Goal: Task Accomplishment & Management: Manage account settings

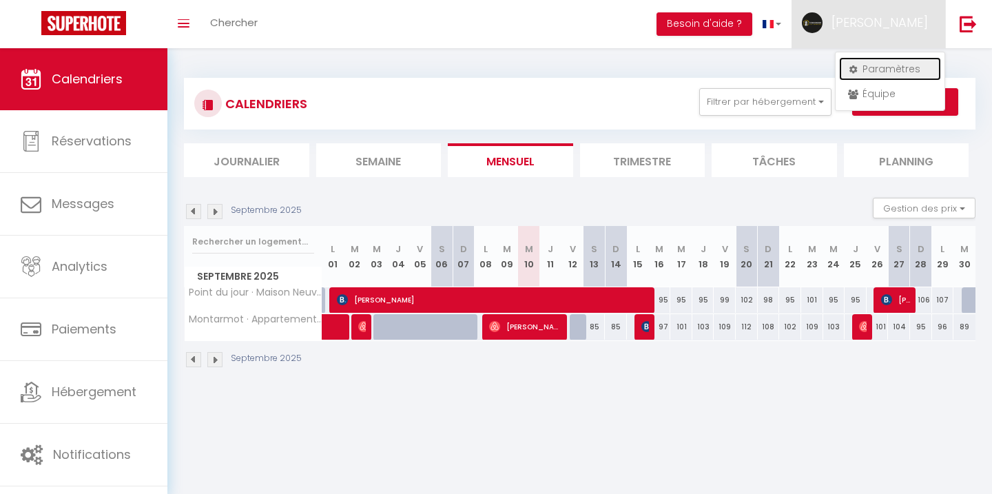
click at [893, 63] on link "Paramètres" at bounding box center [890, 68] width 102 height 23
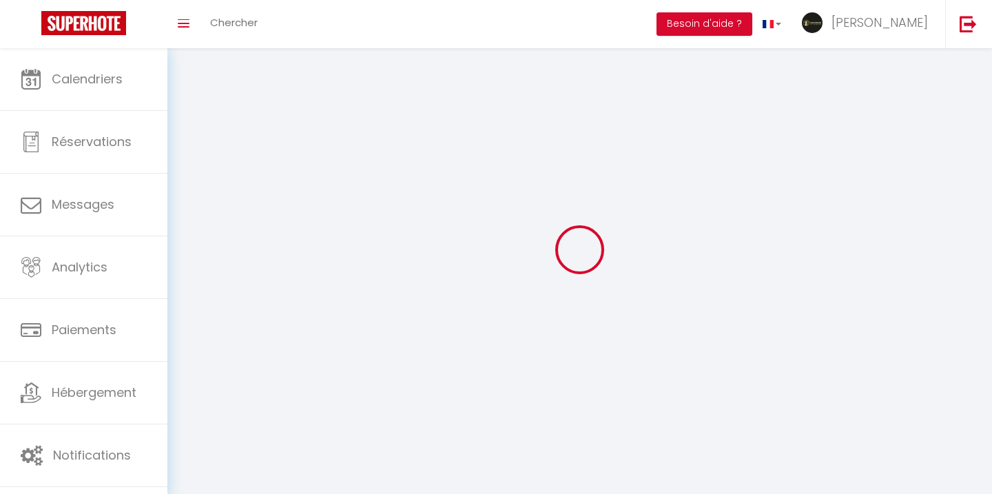
type input "[PERSON_NAME]"
type input "Lucas"
type input "0668150503"
type input "1 Rue Nicolas Copernic"
type input "25000"
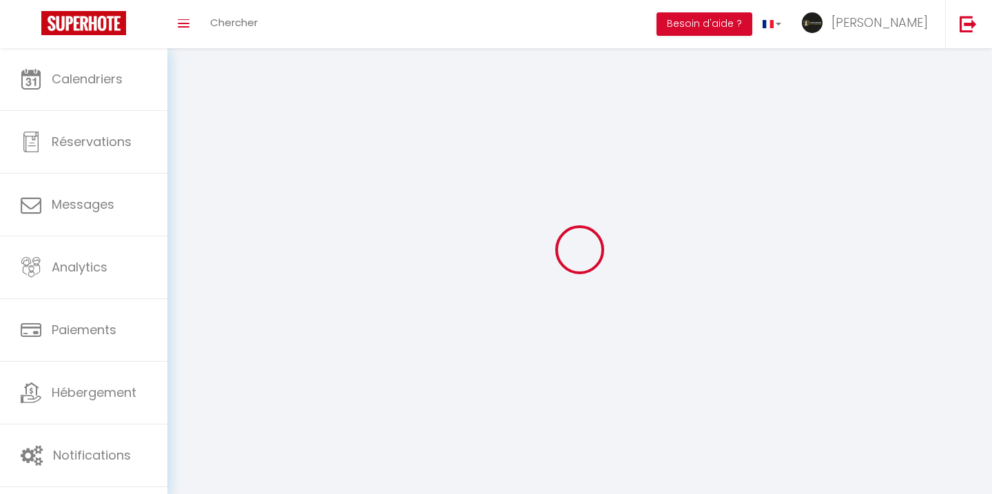
type input "Besançon"
type input "TSbx7vuSNha1hUWqNOeil8JXh"
type input "42icqaJ2IUGUdBHLHmBxDLMFJ"
select select "28"
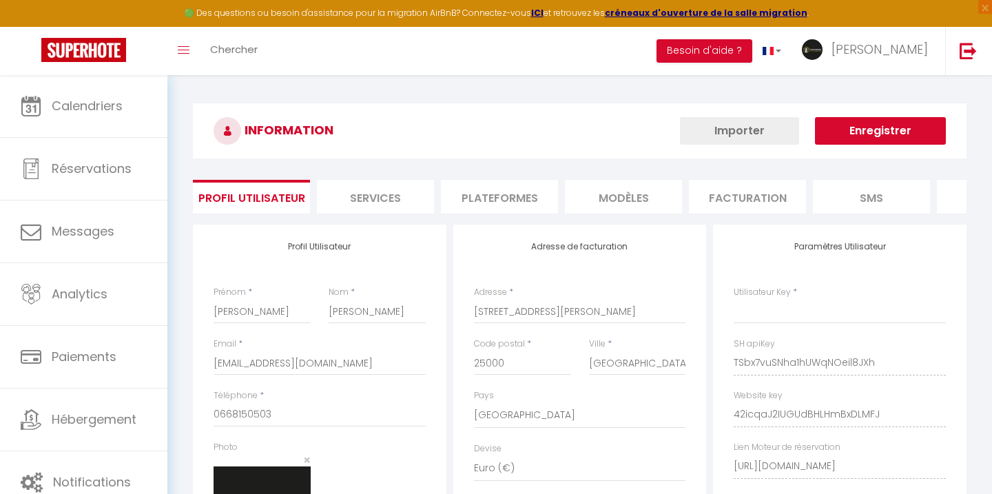
type input "TSbx7vuSNha1hUWqNOeil8JXh"
type input "42icqaJ2IUGUdBHLHmBxDLMFJ"
type input "https://app.superhote.com/#/get-available-rentals/42icqaJ2IUGUdBHLHmBxDLMFJ"
select select "fr"
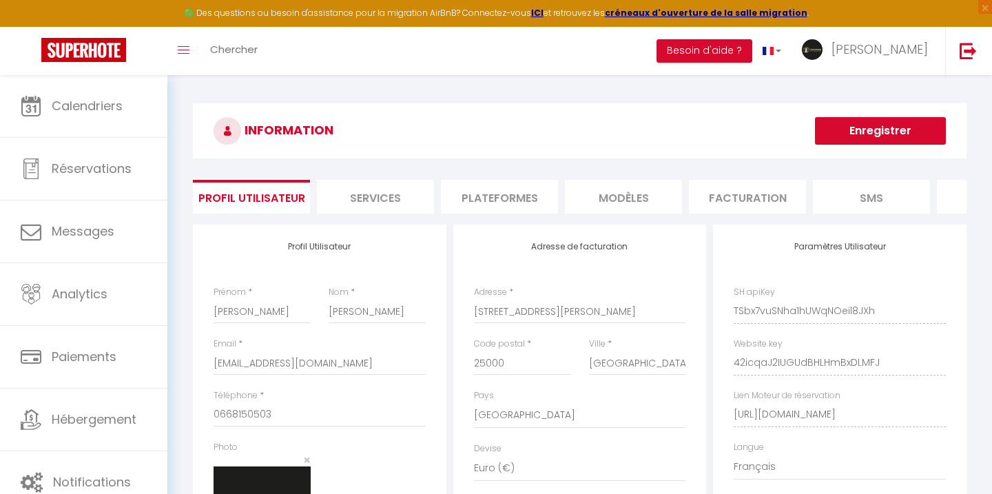
click at [514, 213] on div "INFORMATION Enregistrer Profil Utilisateur Services Plateformes MODÈLES Factura…" at bounding box center [579, 367] width 773 height 529
click at [469, 214] on div "INFORMATION Enregistrer Profil Utilisateur Services Plateformes MODÈLES Factura…" at bounding box center [579, 367] width 773 height 529
click at [469, 207] on li "Plateformes" at bounding box center [499, 197] width 117 height 34
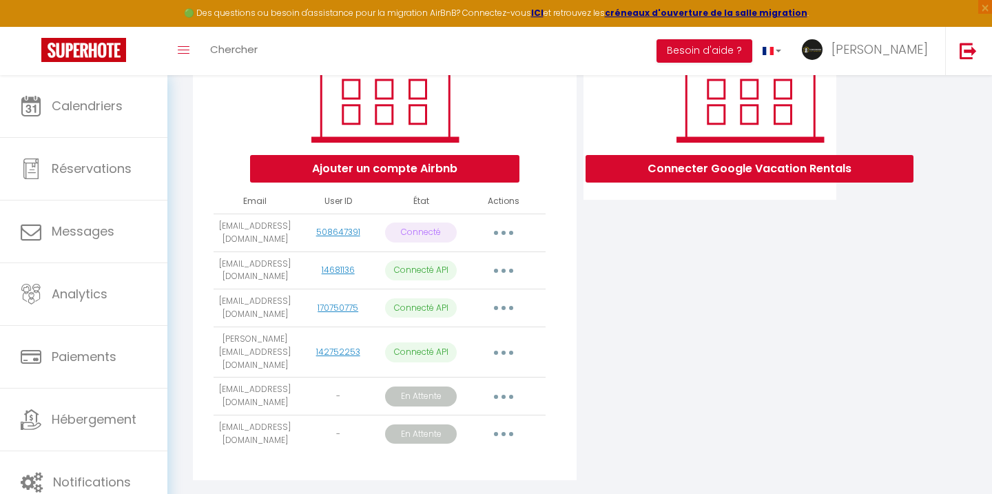
scroll to position [230, 0]
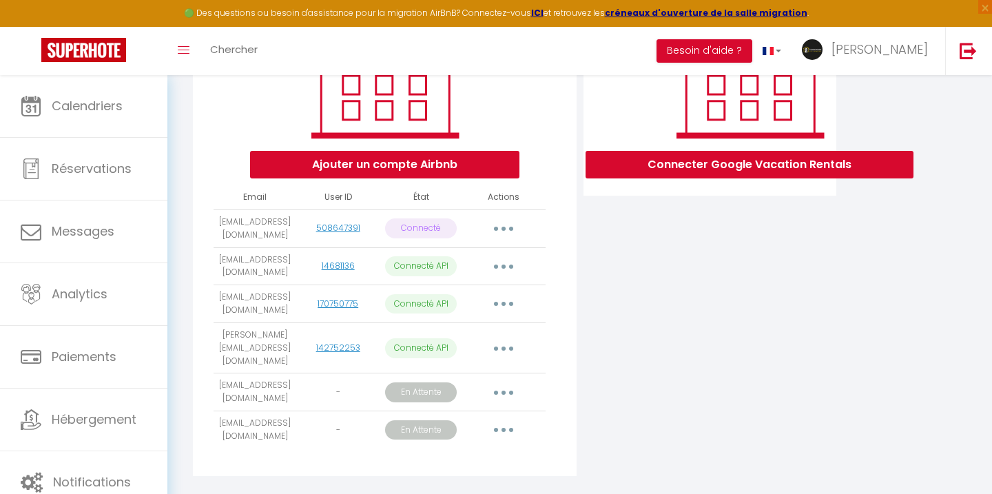
click at [506, 393] on button "button" at bounding box center [503, 392] width 39 height 22
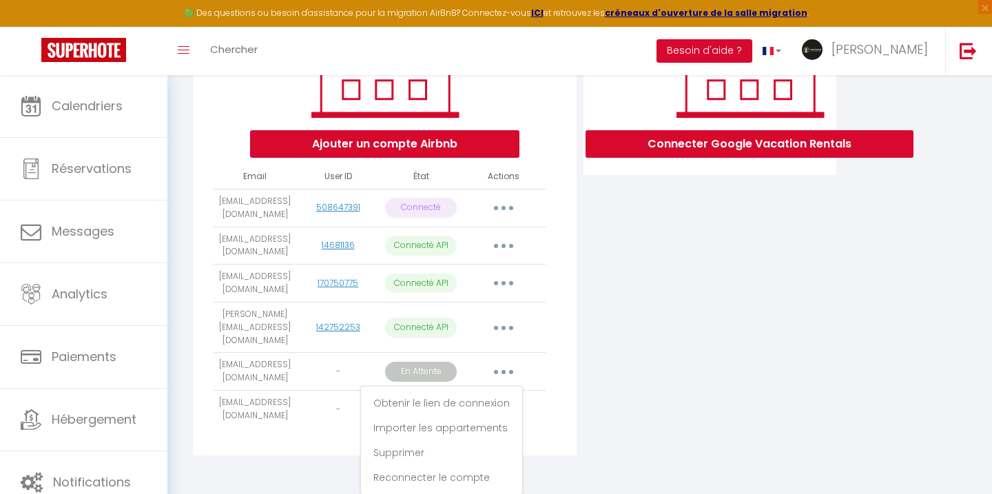
scroll to position [259, 0]
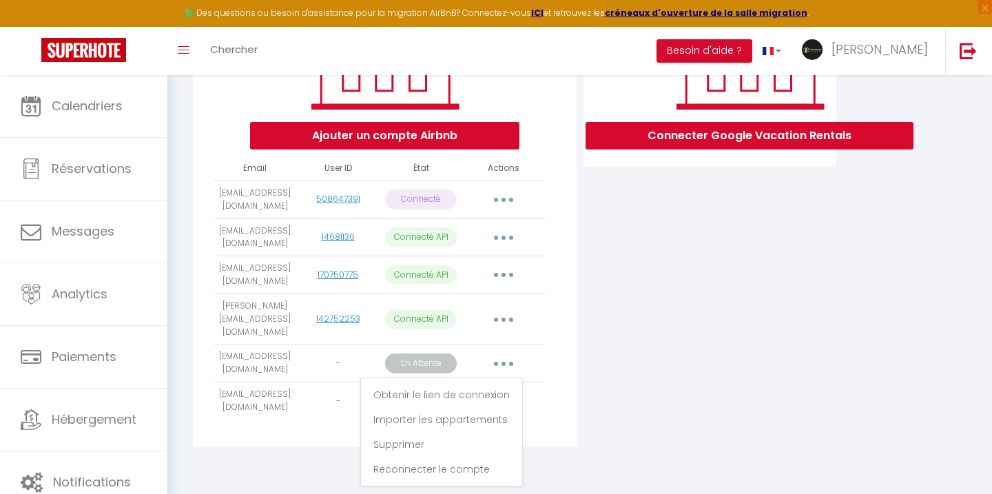
click at [552, 237] on div "Ajouter un compte Airbnb Email User ID État Actions conciergeriebesancon@gmail.…" at bounding box center [384, 206] width 383 height 481
click at [516, 206] on button "button" at bounding box center [503, 200] width 39 height 22
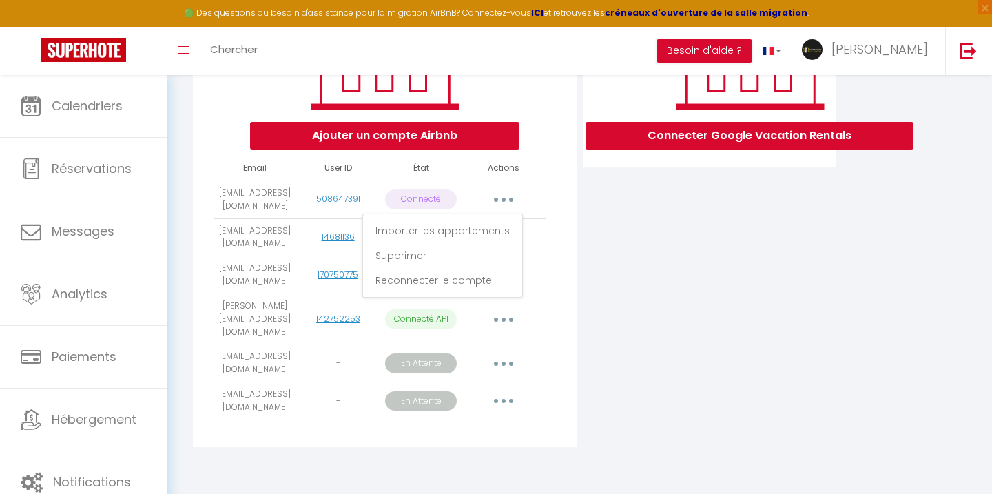
click at [613, 280] on div "Connecter Google Vacation Rentals" at bounding box center [710, 211] width 260 height 490
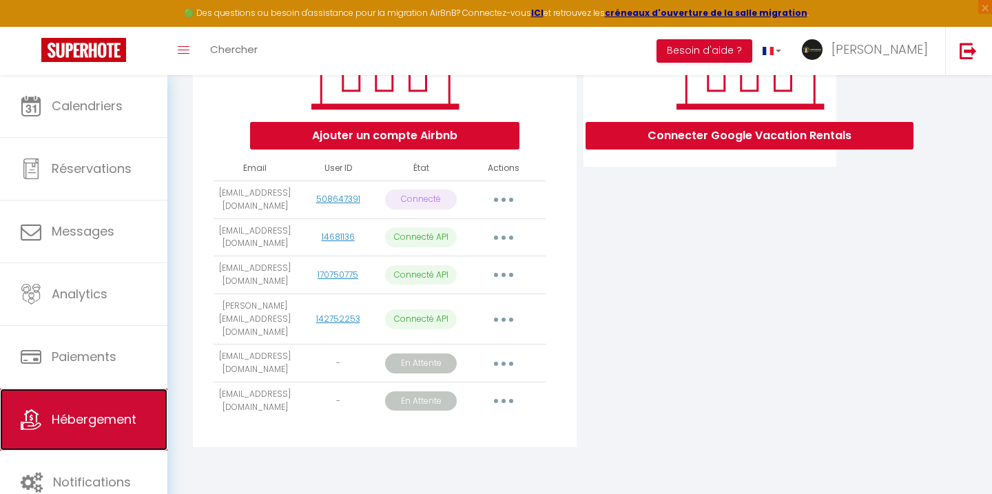
click at [64, 412] on span "Hébergement" at bounding box center [94, 418] width 85 height 17
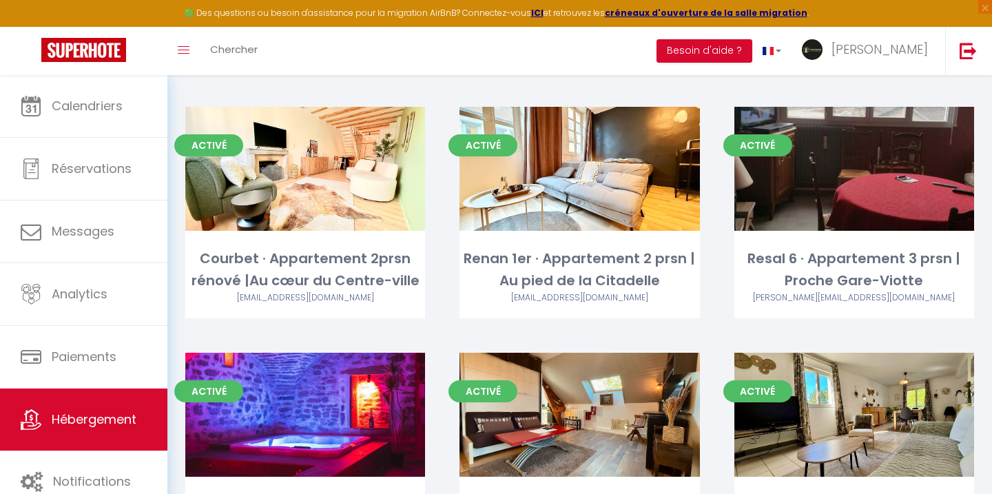
scroll to position [2520, 0]
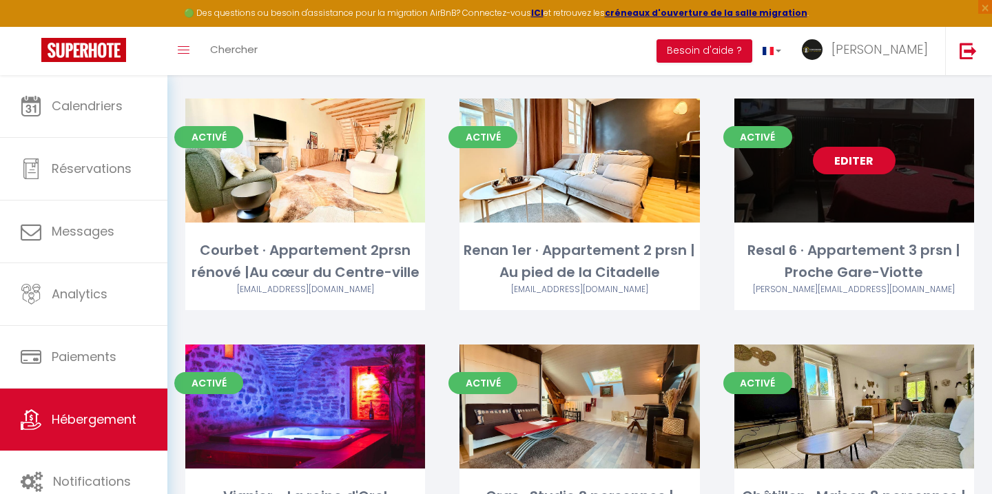
click at [849, 147] on link "Editer" at bounding box center [853, 161] width 83 height 28
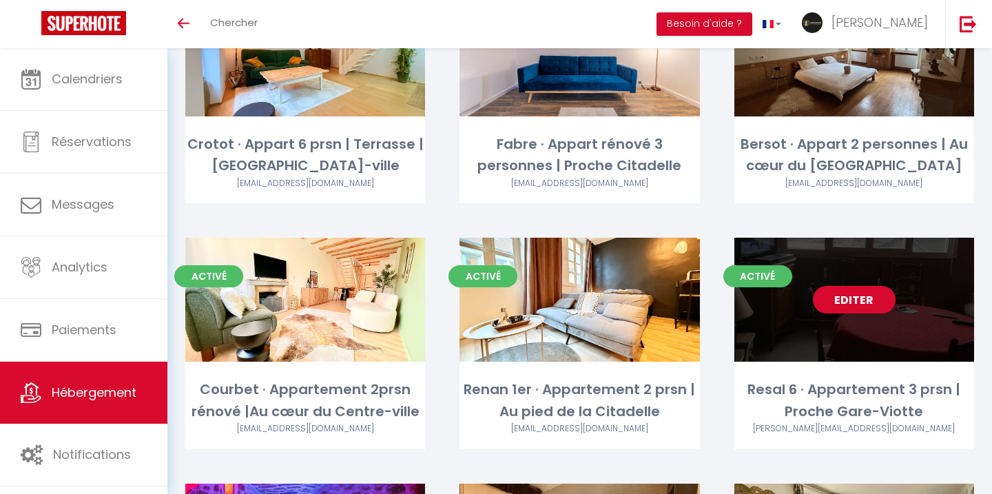
scroll to position [2304, 0]
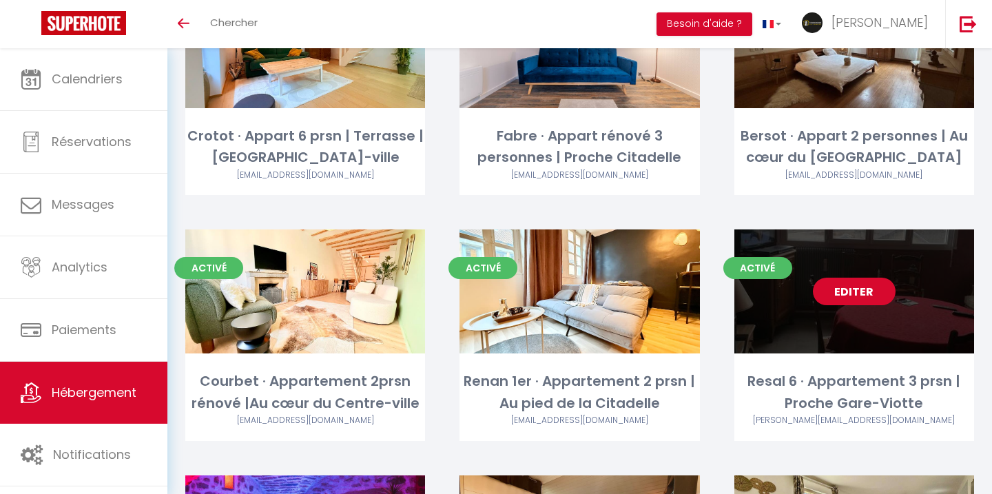
click at [867, 277] on link "Editer" at bounding box center [853, 291] width 83 height 28
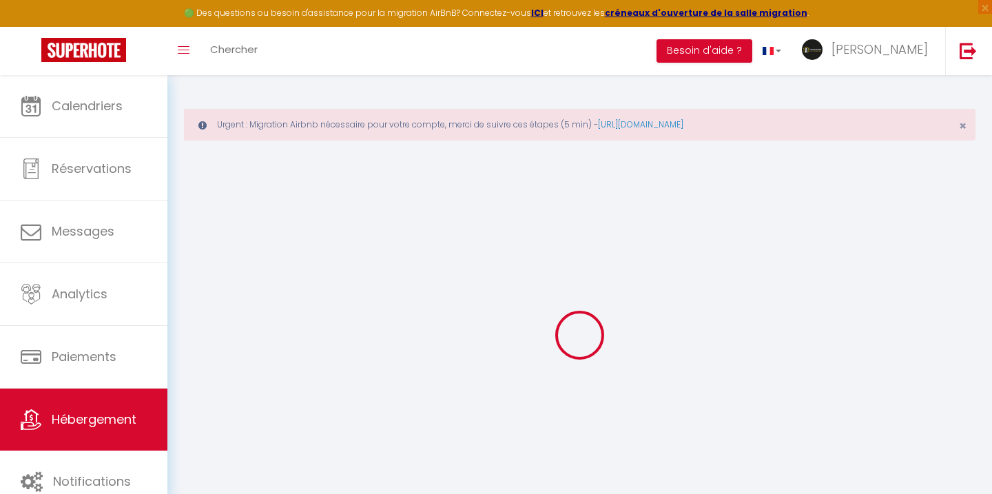
select select "16070-22758461"
select select "+ 15 %"
select select
checkbox input "false"
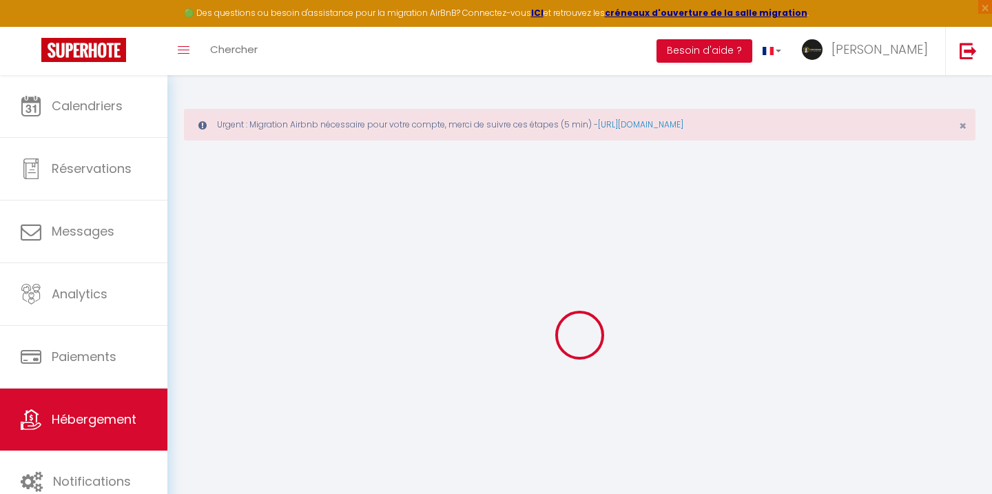
checkbox input "false"
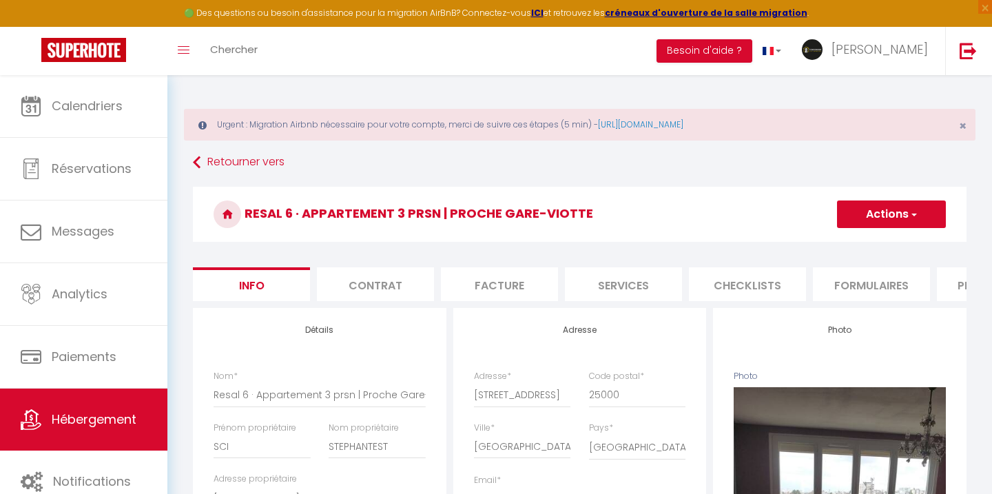
select select
checkbox input "false"
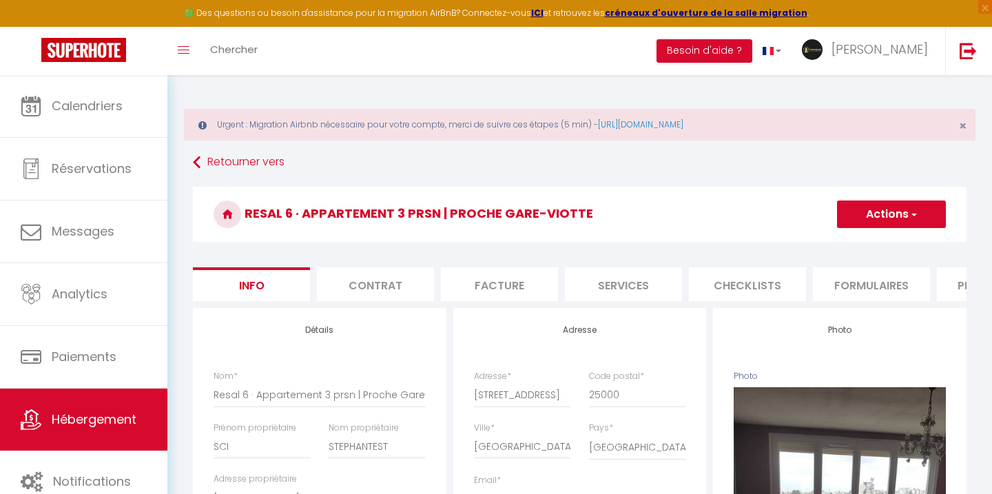
checkbox input "false"
click at [943, 295] on li "Plateformes" at bounding box center [994, 284] width 117 height 34
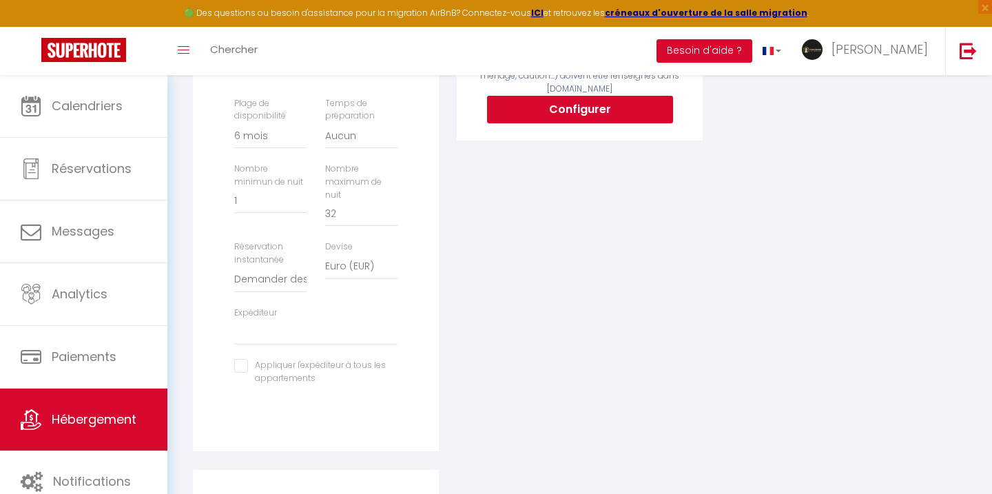
scroll to position [475, 0]
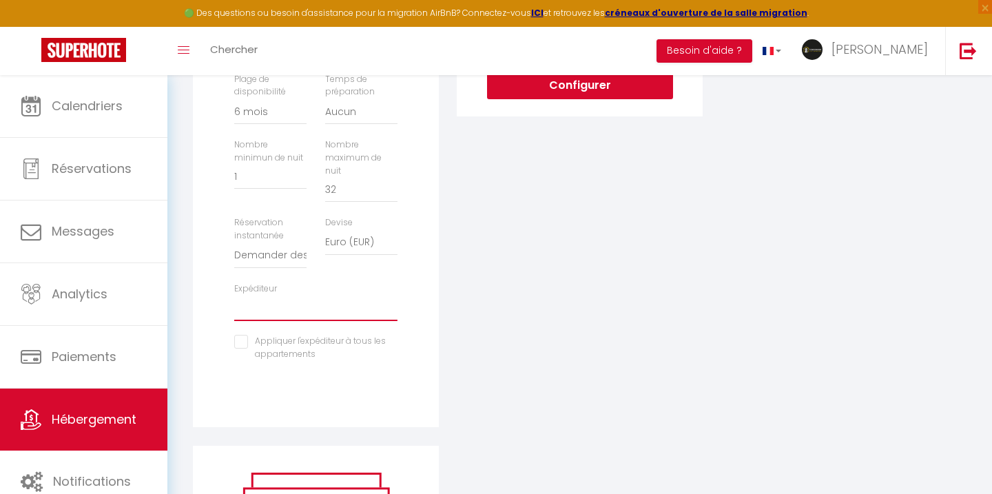
click at [359, 300] on select "conciergeriebesancon@gmail.com marco1991@hotmail.fr raniadarakli@hotmail.com ph…" at bounding box center [315, 308] width 163 height 26
select select "4037"
click at [234, 295] on select "conciergeriebesancon@gmail.com marco1991@hotmail.fr raniadarakli@hotmail.com ph…" at bounding box center [315, 308] width 163 height 26
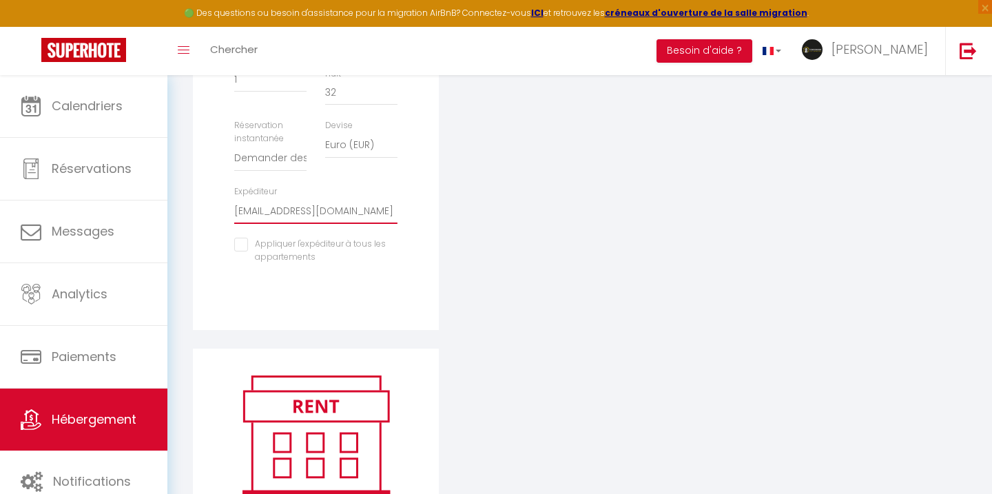
scroll to position [574, 0]
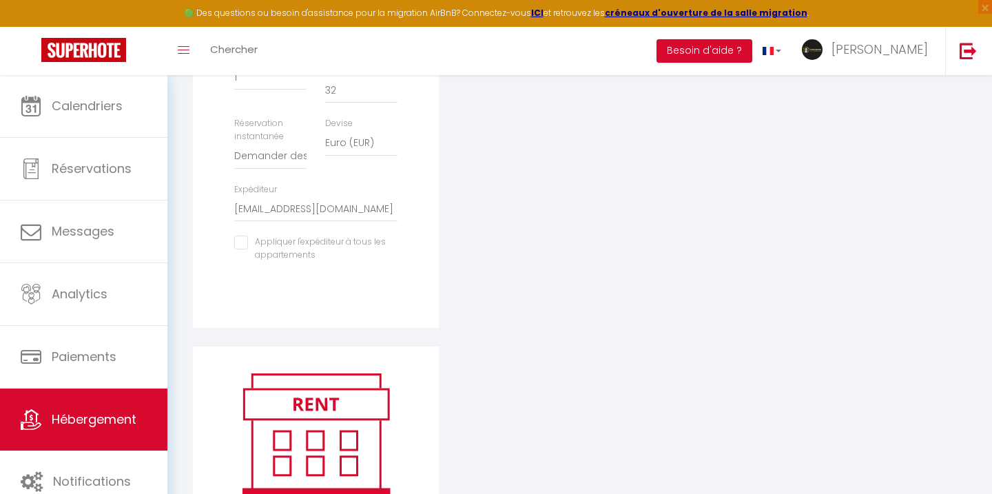
click at [291, 235] on input "checkbox" at bounding box center [315, 242] width 163 height 14
checkbox input "true"
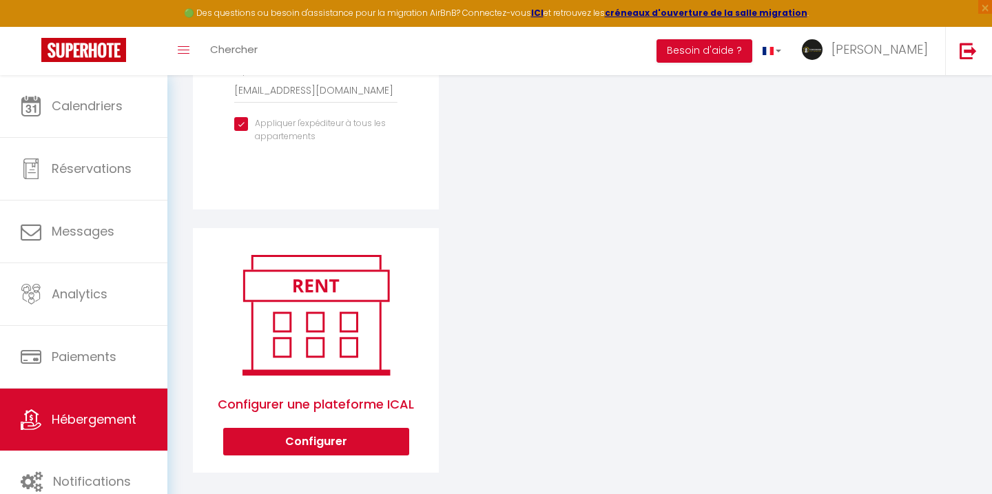
scroll to position [0, 0]
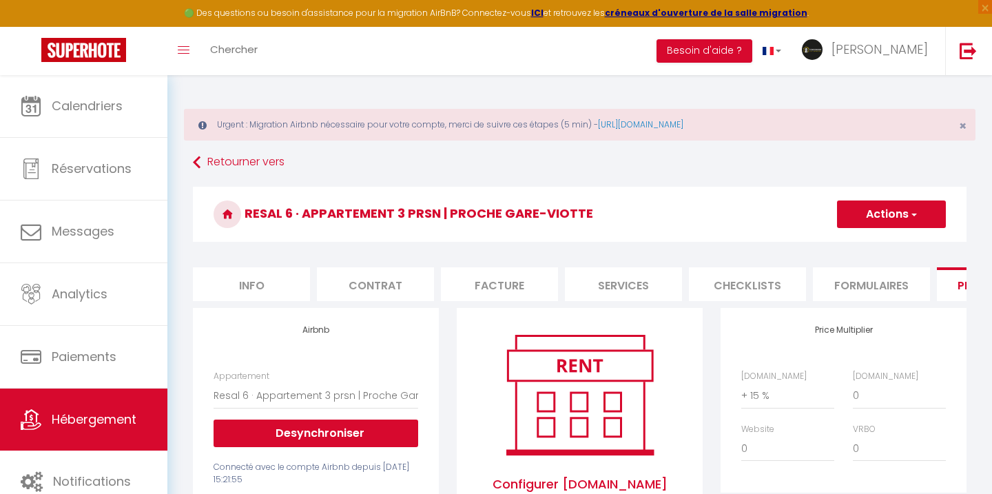
click at [892, 217] on button "Actions" at bounding box center [891, 214] width 109 height 28
click at [873, 243] on link "Enregistrer" at bounding box center [890, 244] width 109 height 18
select select "180"
select select "well_reviewed_guests"
select select "EUR"
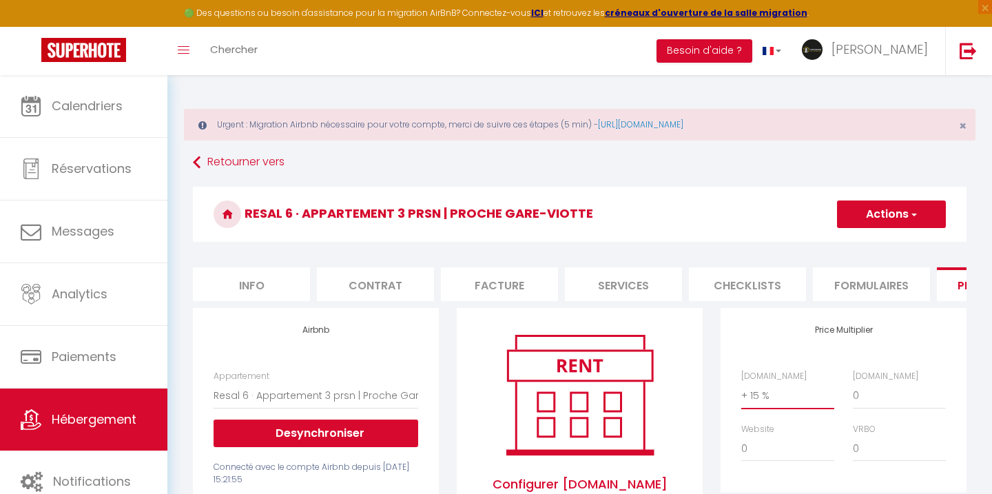
click at [770, 403] on select "0 + 1 % + 2 % + 3 % + 4 % + 5 % + 6 % + 7 % + 8 % + 9 %" at bounding box center [787, 395] width 93 height 26
select select "+ 22 %"
click at [741, 382] on select "0 + 1 % + 2 % + 3 % + 4 % + 5 % + 6 % + 7 % + 8 % + 9 %" at bounding box center [787, 395] width 93 height 26
click at [919, 209] on button "Actions" at bounding box center [891, 214] width 109 height 28
click at [881, 241] on link "Enregistrer" at bounding box center [890, 244] width 109 height 18
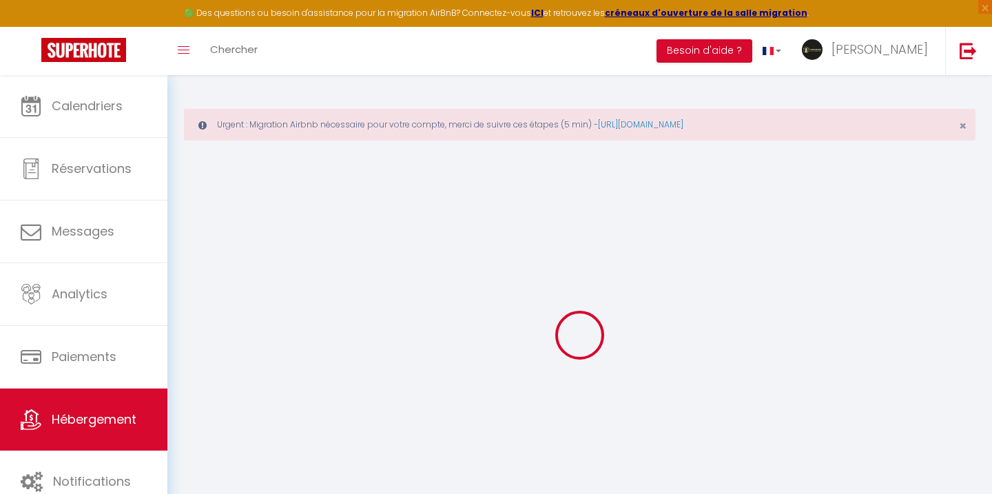
select select "180"
select select "well_reviewed_guests"
select select "EUR"
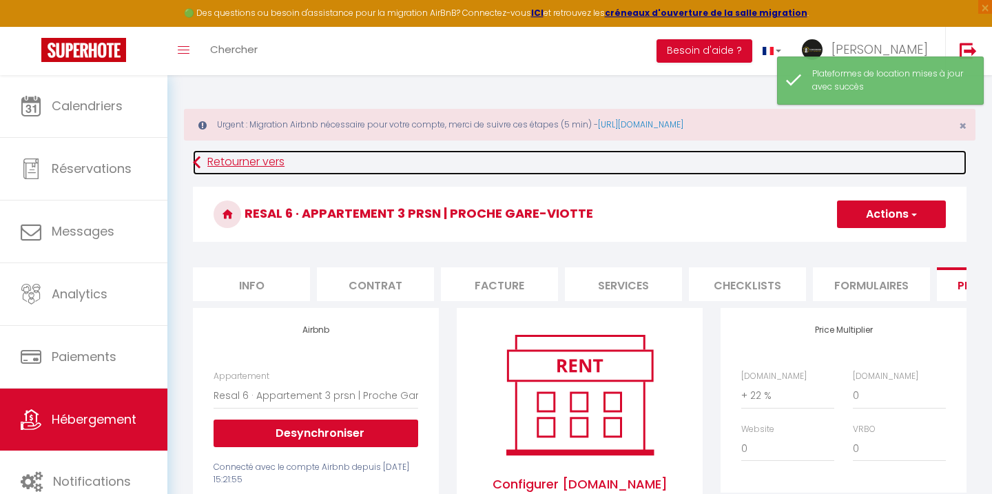
click at [253, 162] on link "Retourner vers" at bounding box center [579, 162] width 773 height 25
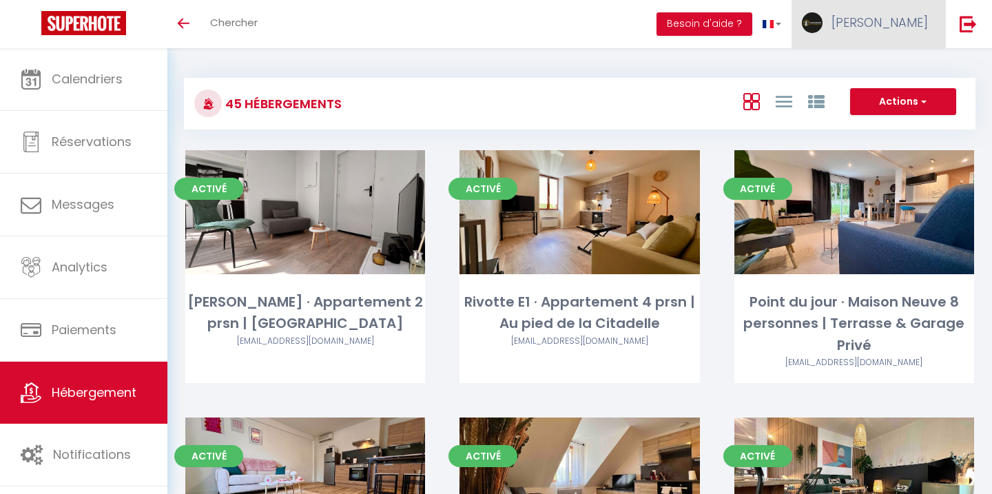
click at [911, 30] on span "[PERSON_NAME]" at bounding box center [879, 22] width 96 height 17
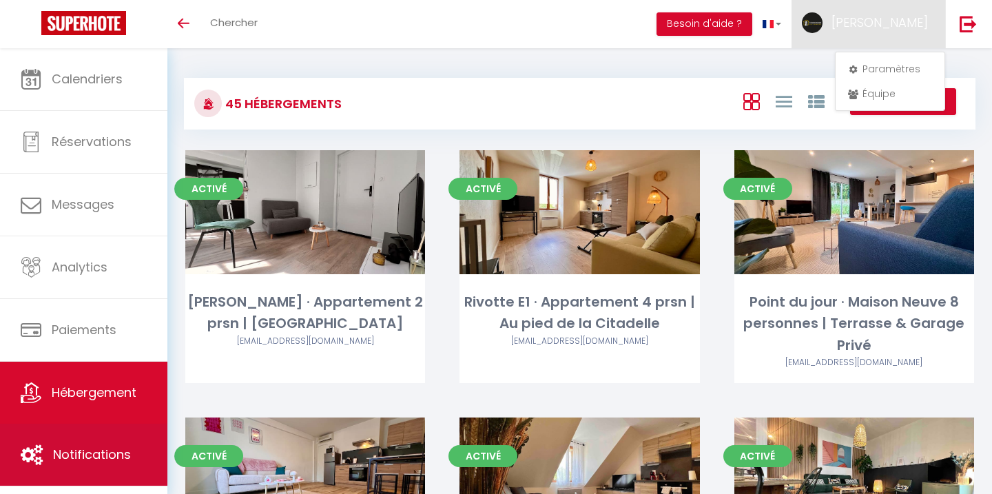
click at [90, 452] on span "Notifications" at bounding box center [92, 453] width 78 height 17
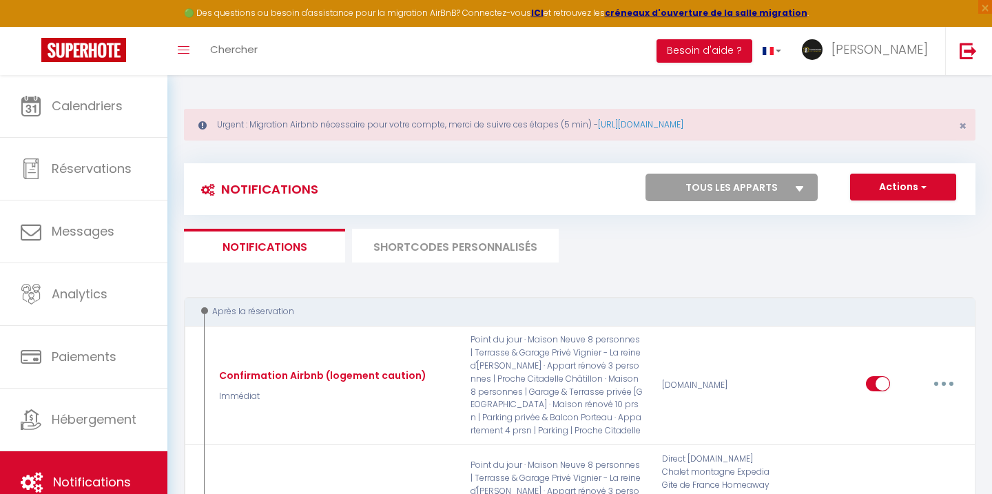
click at [449, 255] on li "SHORTCODES PERSONNALISÉS" at bounding box center [455, 246] width 207 height 34
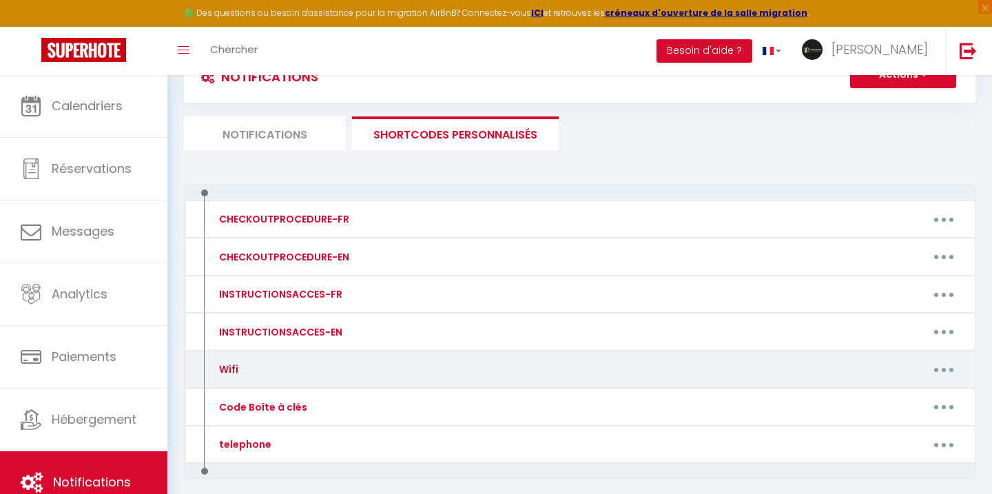
scroll to position [128, 0]
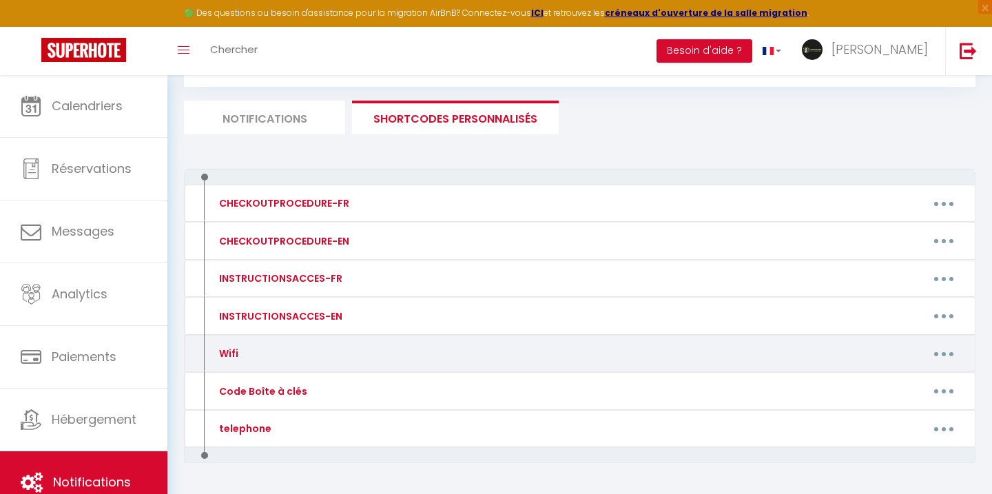
click at [947, 339] on div "Wifi Editer Supprimer" at bounding box center [579, 354] width 791 height 38
click at [944, 346] on button "button" at bounding box center [943, 353] width 39 height 22
click at [914, 380] on link "Editer" at bounding box center [908, 384] width 102 height 23
type input "Wifi"
type textarea "Wifi"
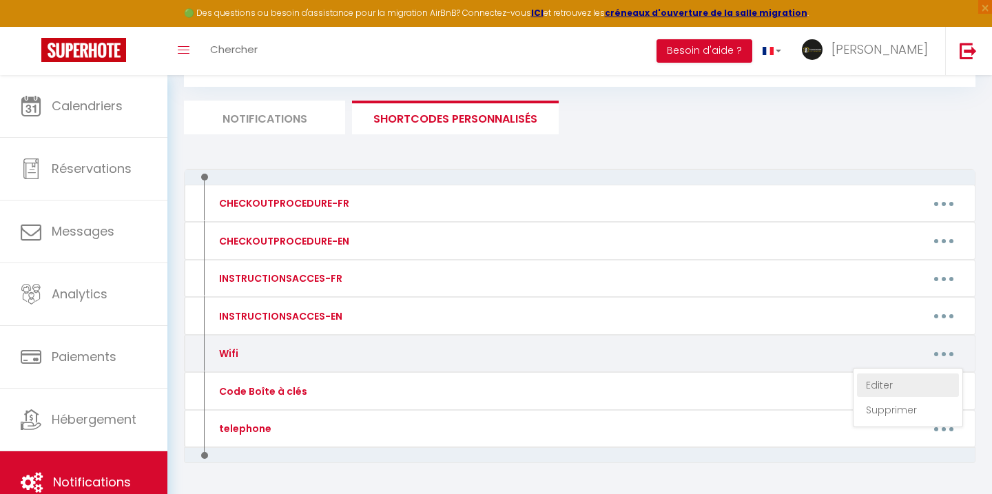
type textarea "Vous pouvez vous connecter au réseau Wi-Fi: "Bbox-79B54C30​​", en entrant le mo…"
type textarea "Vous pouvez vous connecter au réseau Wi-Fi: "Meteor-56CD75DB​​​", en entrant le…"
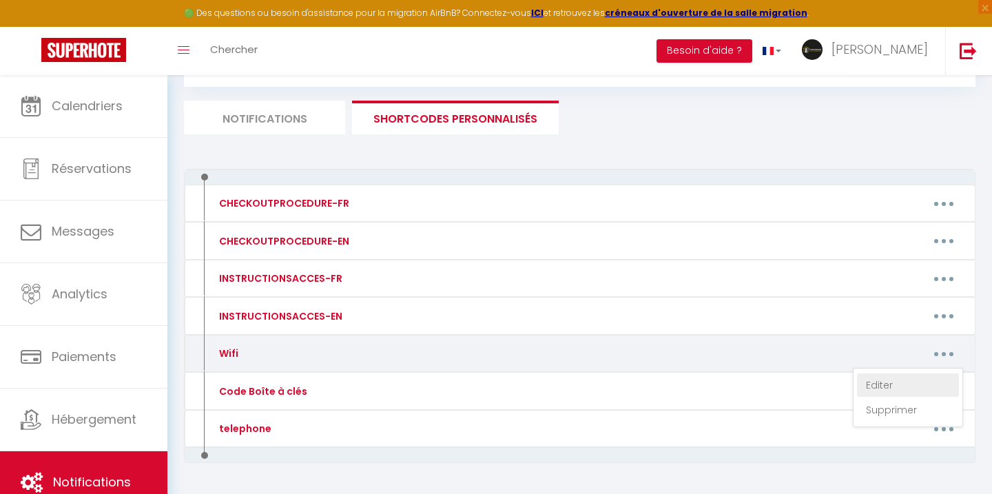
type textarea "Vous pouvez vous connecter au réseau Wi-Fi: "Bbox-CC79031D​​​", en entrant le m…"
type textarea "Vous pouvez vous connecter au réseau Wi-Fi: "Bbox-C3F52F71​​​", en entrant le m…"
type textarea "Vous pouvez vous connecter au réseau Wi-Fi: "Bbox-CC79031D​​​", en entrant le m…"
type textarea "Vous pouvez vous connecter au réseau Wi-Fi: "Freebox-121907_ext​​​​", en entran…"
type textarea "."
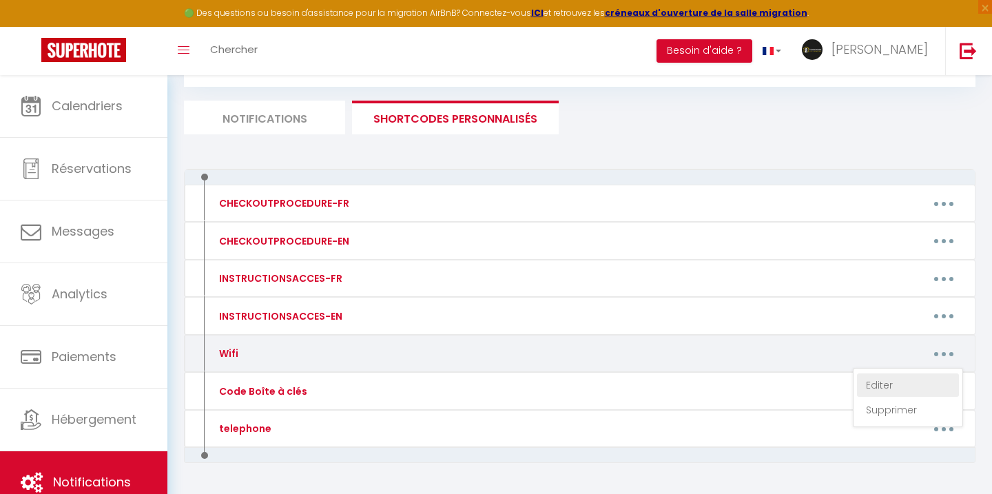
type textarea "Vous pouvez vous connecter au réseau Wi-Fi: "Bbox-AE10E001", en entrant le mot …"
type textarea "Vous pouvez vous connecter au réseau Wi-Fi: "Bbox-6D87A245​​​​", en entrant le …"
type textarea "Vous pouvez vous connecter au réseau Wi-Fi: "Meteor-56CC94B1​​​​", en entrant l…"
type textarea "Vous pouvez vous connecter au réseau Wi-Fi: "Bbox-6D87A245​​​​", en entrant le …"
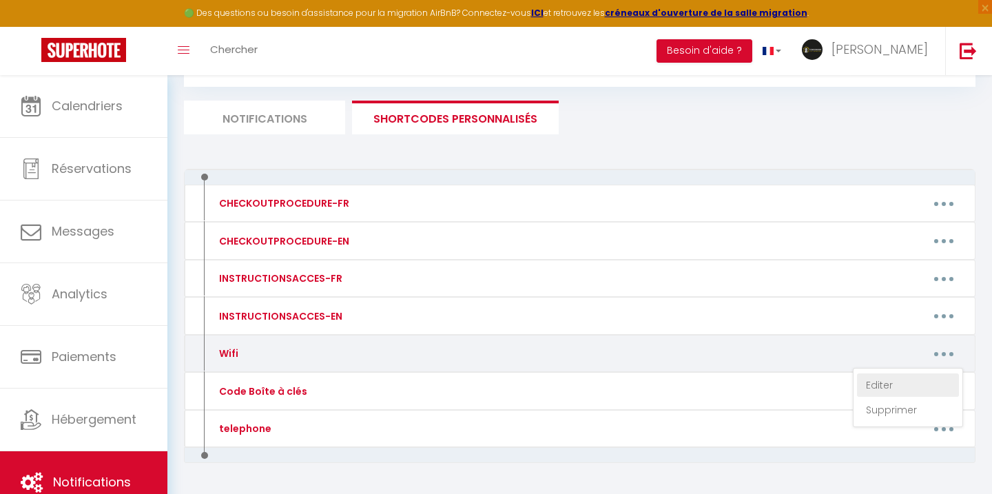
type textarea "Vous pouvez vous connecter au réseau Wi-Fi: "Bbox-D3AB626A​​​​", en entrant le …"
type textarea "Vous pouvez vous connecter au réseau Wi-Fi: "Bbox-13DEA152​​​​", en entrant le …"
type textarea "Vous pouvez vous connecter au réseau Wi-Fi: "Bbox-D4F81638​​​​", en entrant le …"
type textarea "Vous pouvez vous connecter au réseau Wi-Fi: "Bbox-A8A54264​​​​", en entrant le …"
type textarea "Vous pouvez vous connecter au réseau Wi-Fi: "SFR-E2A0​​​​", en entrant le mot d…"
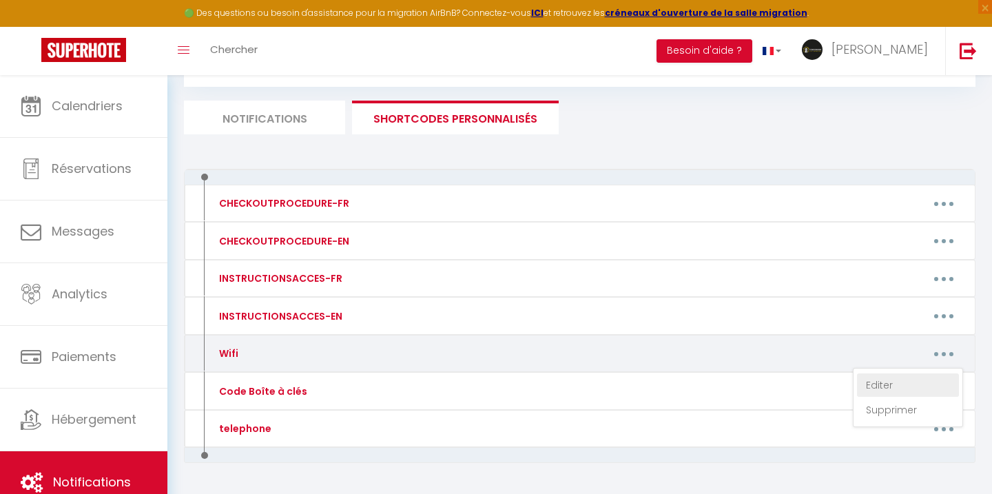
type textarea "Vous pouvez vous connecter au réseau Wi-Fi: "​​​​Meteor-56CF0DB1", en entrant l…"
type textarea "."
type textarea "Vous pouvez vous connecter au réseau Wi-Fi: "XXXX_5BF0​​​​", en entrant le mot …"
type textarea "Vous pouvez vous connecter au réseau Wi-Fi: "Livebox-EEE0", en entrant le mot d…"
type textarea "Vous pouvez vous connecter au réseau Wi-Fi: "Freebox-187586​​​​", en entrant le…"
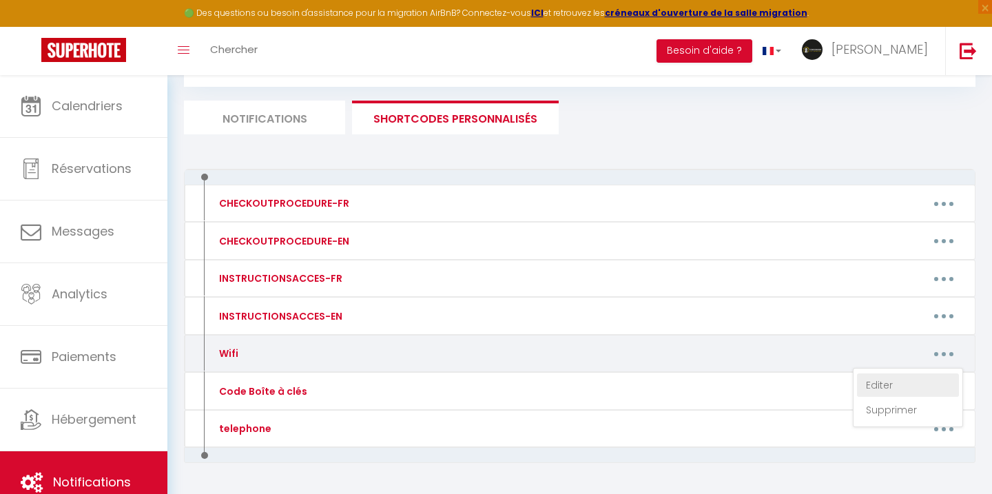
type textarea "Vous pouvez vous connecter au réseau Wi-Fi: "Bbox-6D87A245​​​​", en entrant le …"
type textarea "Vous pouvez vous connecter au réseau Wi-Fi: "XXXX_7228_5GHZ", en entrant le mot…"
type textarea "Vous pouvez vous connecter au réseau Wi-Fi: "Livebox-4530", en entrant le mot d…"
type textarea "Vous pouvez vous connecter au réseau Wi-Fi: "Freebox-A73EB7", en entrant le mot…"
type textarea "Vous pouvez vous connecter au réseau Wi-Fi: "Livebox-8AB0", en entrant le mot d…"
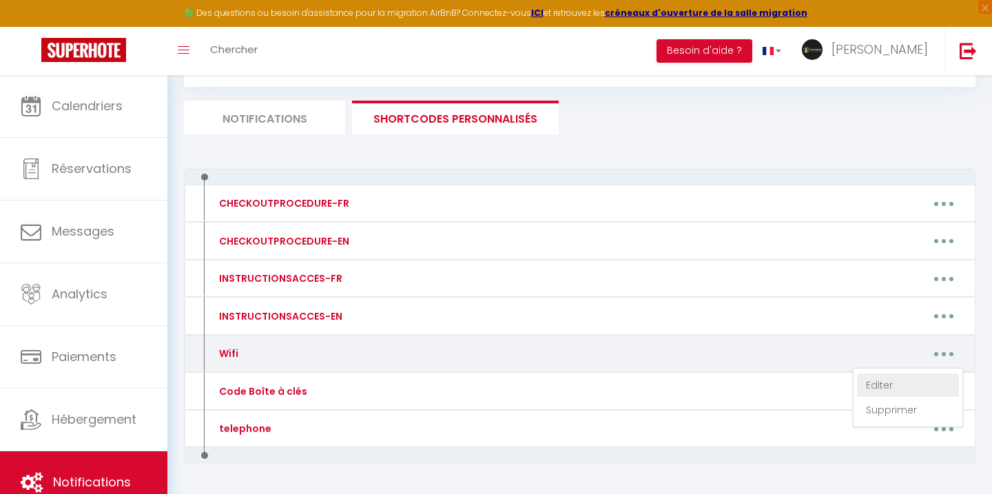
type textarea "Vous pouvez vous connecter au réseau Wi-Fi: "Freebox-4053AA", en entrant le mot…"
type textarea "Vous pouvez vous connecter au réseau Wi-Fi: "F280", en entrant le mot de passe …"
type textarea "Vous pouvez vous connecter au réseau Wi-Fi: "CPL wifi 500", en entrant le mot d…"
type textarea "Vous pouvez vous connecter au réseau Wi-Fi: "Livebox-88BA", en entrant le mot d…"
type textarea "."
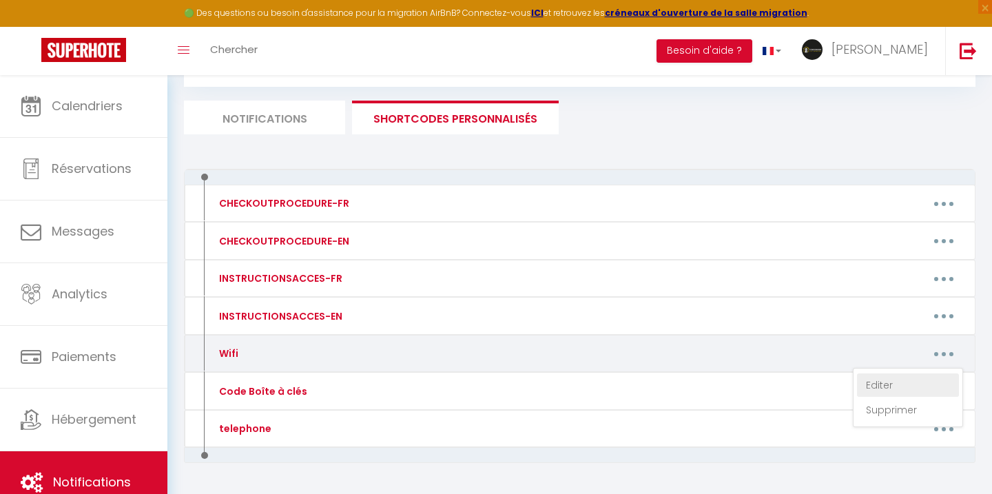
type textarea "Vous pouvez vous connecter au réseau Wi-Fi: "Bbox-9E5DD0", en entrant le mot de…"
type textarea "Vous pouvez vous connecter au réseau Wi-Fi: "SFR_4274", en entrant le mot de pa…"
type textarea "Vous pouvez vous connecter au réseau Wi-Fi: "Livebox-9A10", en entrant le mot d…"
type textarea "Vous pouvez vous connecter au réseau Wi-Fi: CPL wifi 500_946F1C", en entrant le…"
type textarea "Vous pouvez vous connecter au réseau Wi-Fi: "SFR_7220", en entrant le mot de pa…"
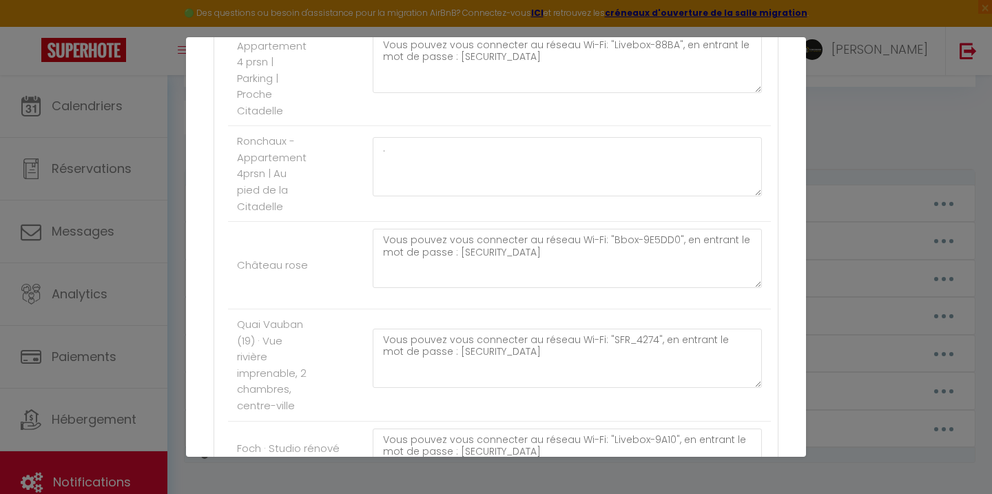
scroll to position [4215, 0]
click at [567, 198] on textarea "." at bounding box center [567, 167] width 389 height 59
paste textarea "NOKIA-B089"
drag, startPoint x: 576, startPoint y: 242, endPoint x: 339, endPoint y: 227, distance: 236.7
click at [339, 127] on li "Porteau · Appartement 4 prsn | Parking | Proche Citadelle Vous pouvez vous conn…" at bounding box center [499, 72] width 543 height 112
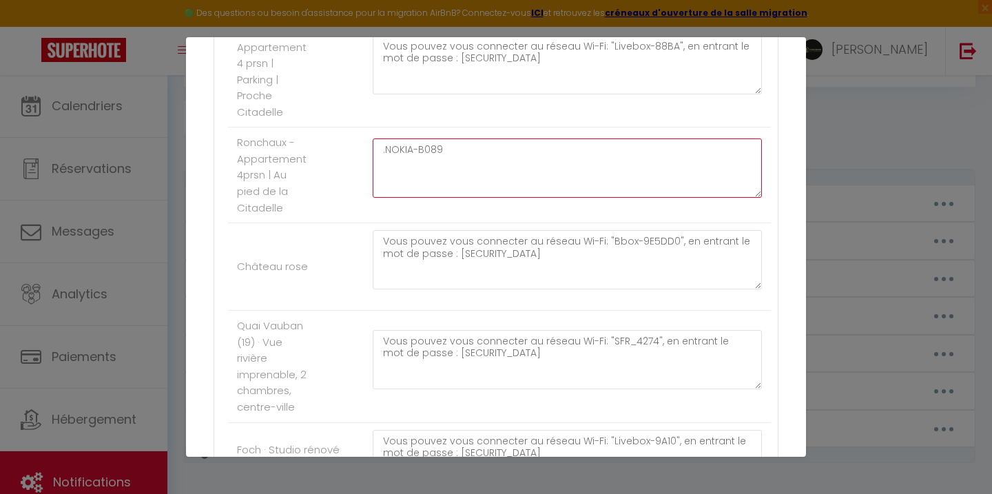
click at [379, 198] on textarea ".NOKIA-B089" at bounding box center [567, 167] width 389 height 59
paste textarea "Vous pouvez vous connecter au réseau Wi-Fi: "Livebox-88BA", en entrant le mot d…"
drag, startPoint x: 630, startPoint y: 340, endPoint x: 573, endPoint y: 340, distance: 57.1
click at [573, 198] on textarea "Vous pouvez vous connecter au réseau Wi-Fi: "Livebox-88BA", en entrant le mot d…" at bounding box center [567, 167] width 389 height 59
drag, startPoint x: 667, startPoint y: 328, endPoint x: 603, endPoint y: 329, distance: 63.4
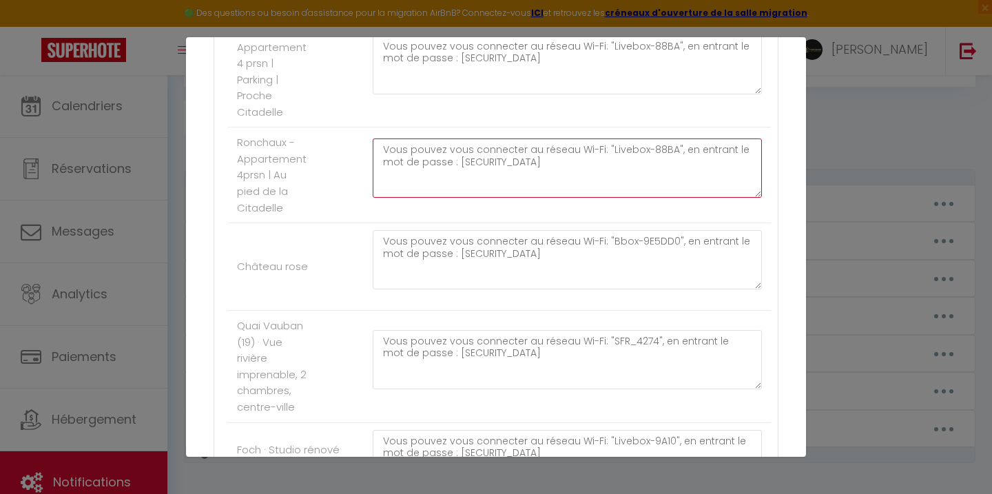
click at [603, 198] on textarea "Vous pouvez vous connecter au réseau Wi-Fi: "Livebox-88BA", en entrant le mot d…" at bounding box center [567, 167] width 389 height 59
paste textarea "NOKIA-B089"
click at [503, 198] on textarea "Vous pouvez vous connecter au réseau Wi-Fi: "NOKIA-B089", en entrant le mot de …" at bounding box center [567, 167] width 389 height 59
paste textarea "kPFuDF3CZfVSWr"
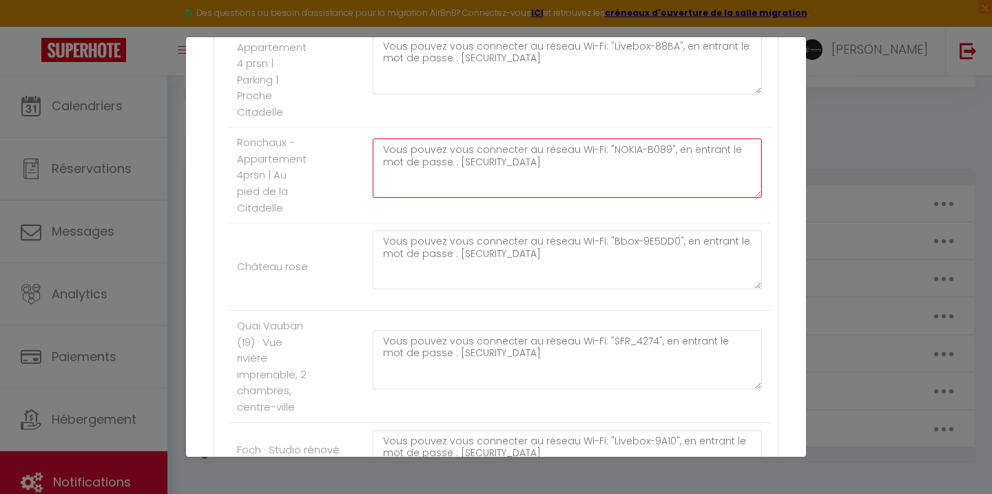
type textarea "Vous pouvez vous connecter au réseau Wi-Fi: "NOKIA-B089", en entrant le mot de …"
click at [531, 127] on li "Porteau · Appartement 4 prsn | Parking | Proche Citadelle Vous pouvez vous conn…" at bounding box center [499, 72] width 543 height 112
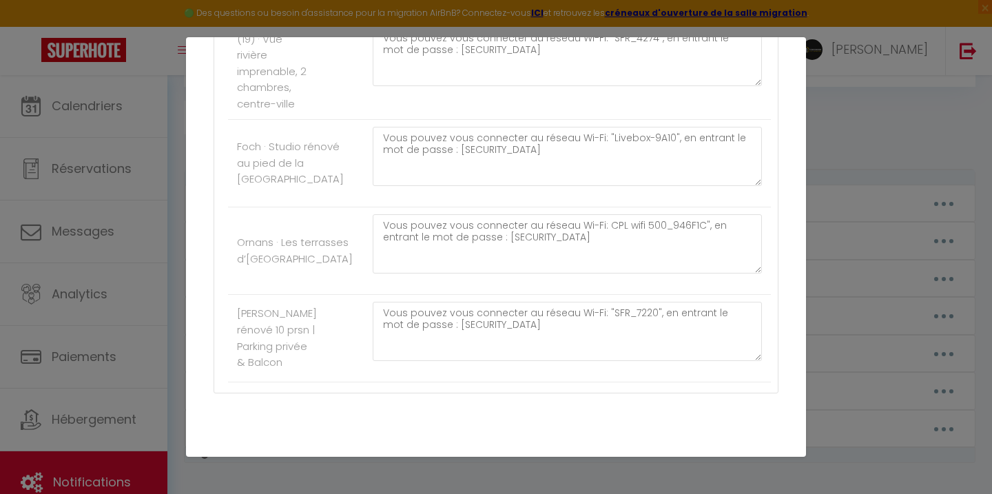
scroll to position [4762, 0]
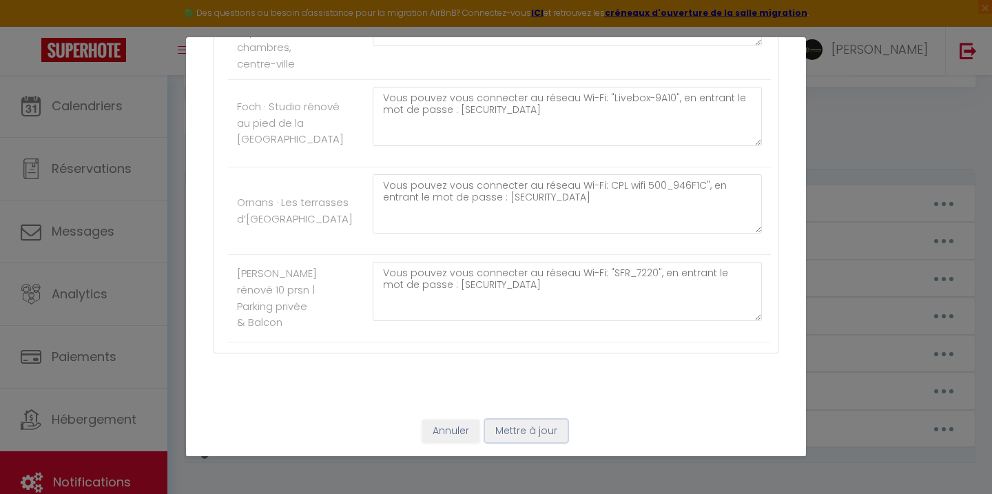
click at [525, 432] on button "Mettre à jour" at bounding box center [526, 430] width 83 height 23
